Goal: Check status: Check status

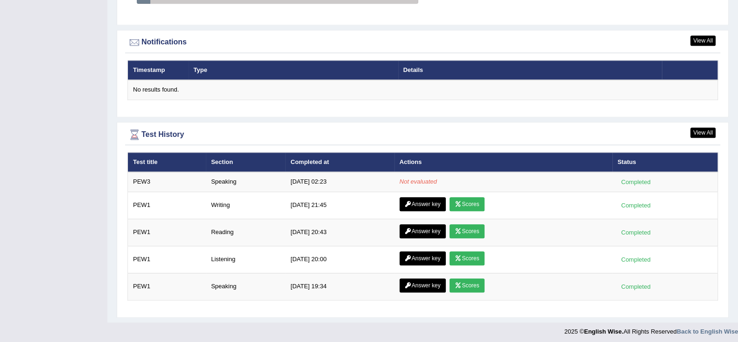
scroll to position [1113, 0]
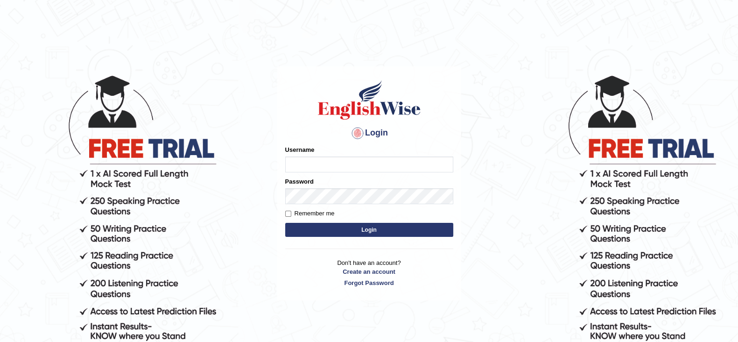
type input "maysi"
click at [438, 229] on button "Login" at bounding box center [369, 230] width 168 height 14
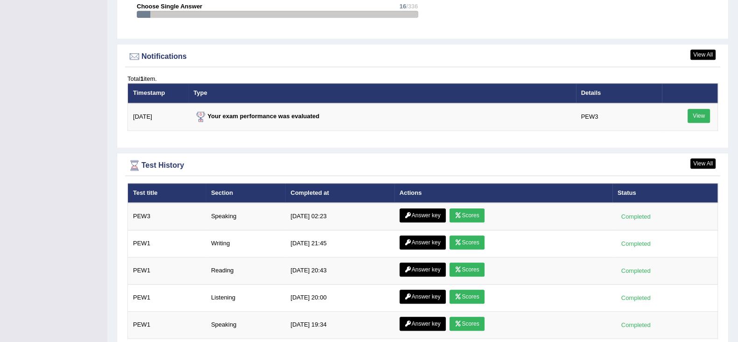
scroll to position [1165, 0]
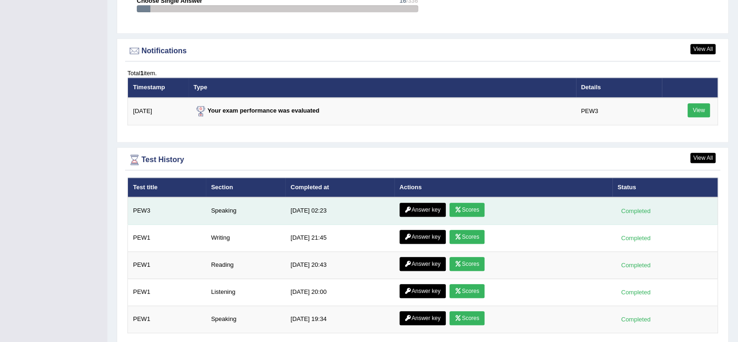
click at [462, 204] on link "Scores" at bounding box center [467, 210] width 35 height 14
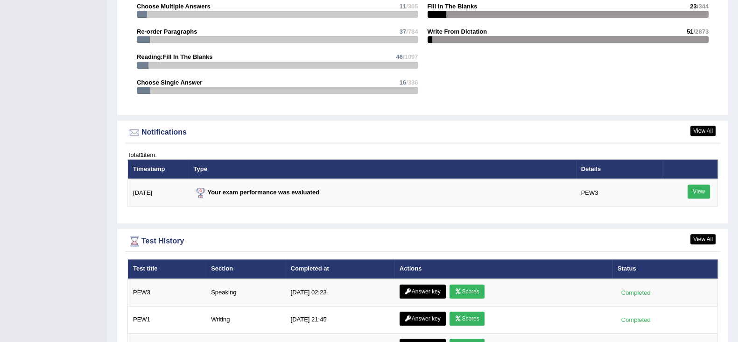
scroll to position [1086, 0]
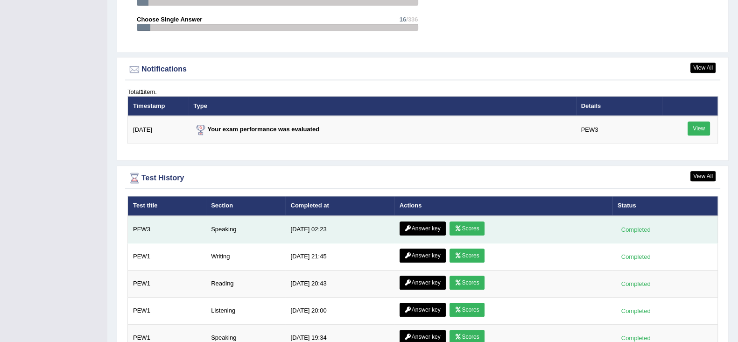
click at [419, 226] on link "Answer key" at bounding box center [423, 228] width 46 height 14
click at [476, 224] on link "Scores" at bounding box center [467, 228] width 35 height 14
click at [419, 221] on link "Answer key" at bounding box center [423, 228] width 46 height 14
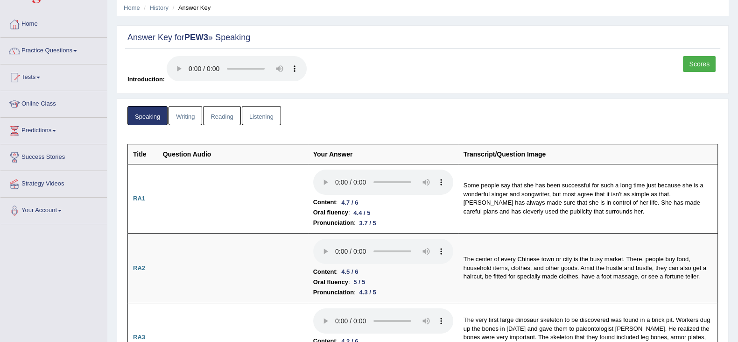
scroll to position [23, 0]
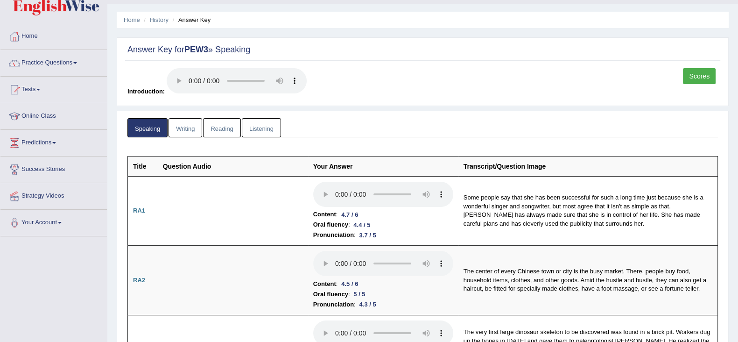
click at [690, 74] on link "Scores" at bounding box center [699, 76] width 33 height 16
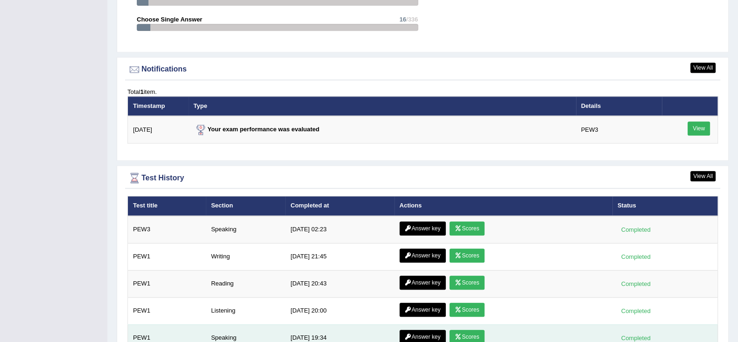
click at [455, 334] on icon at bounding box center [458, 337] width 7 height 6
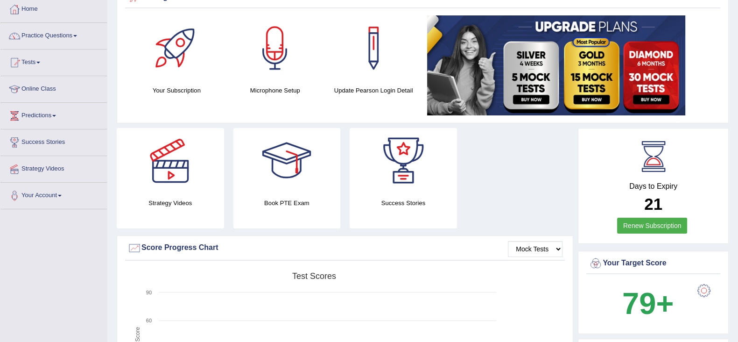
scroll to position [27, 0]
